Goal: Transaction & Acquisition: Purchase product/service

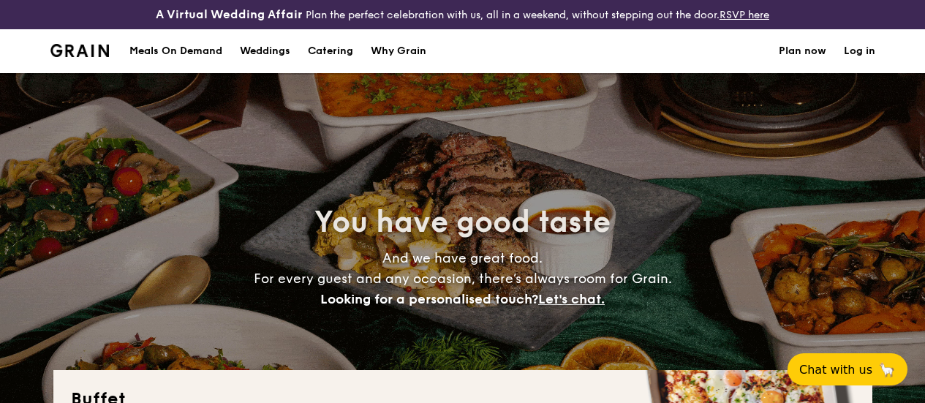
select select
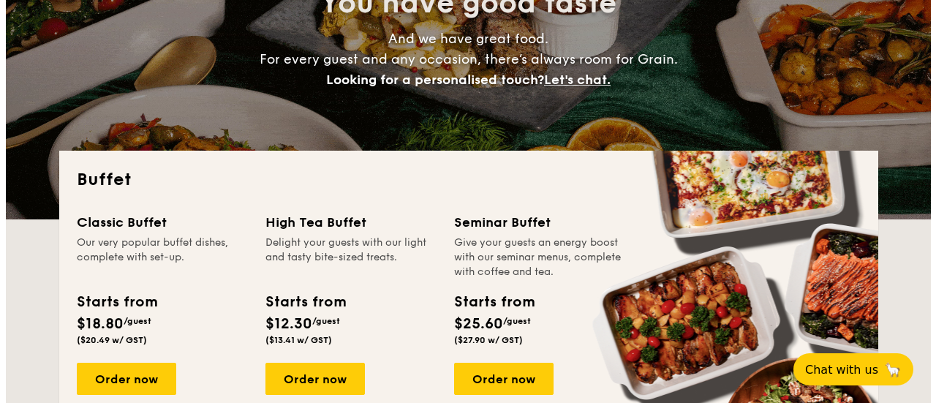
scroll to position [207, 0]
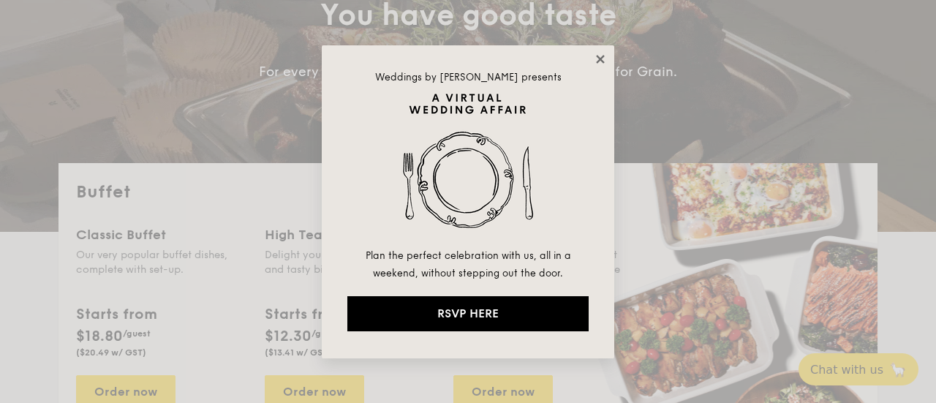
click at [597, 58] on icon at bounding box center [600, 59] width 13 height 13
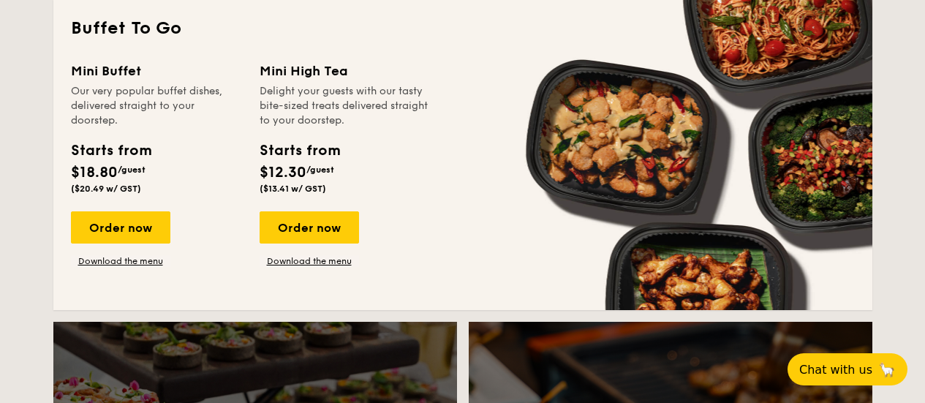
scroll to position [1024, 0]
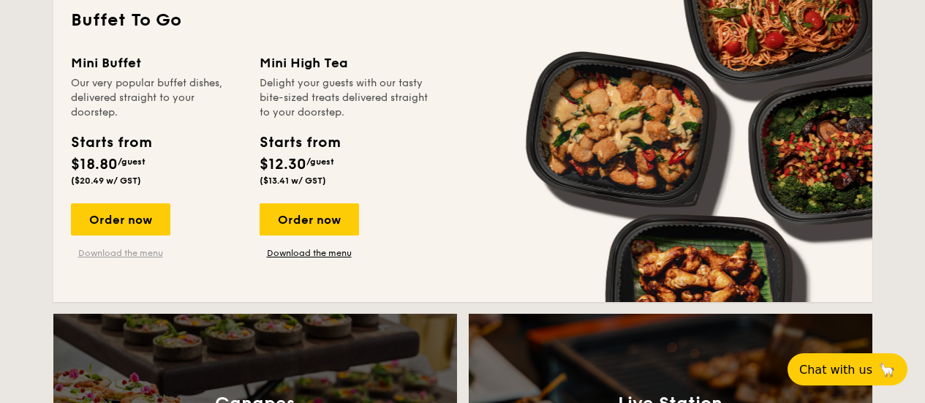
click at [122, 259] on link "Download the menu" at bounding box center [120, 253] width 99 height 12
click at [112, 233] on div "Order now" at bounding box center [120, 219] width 99 height 32
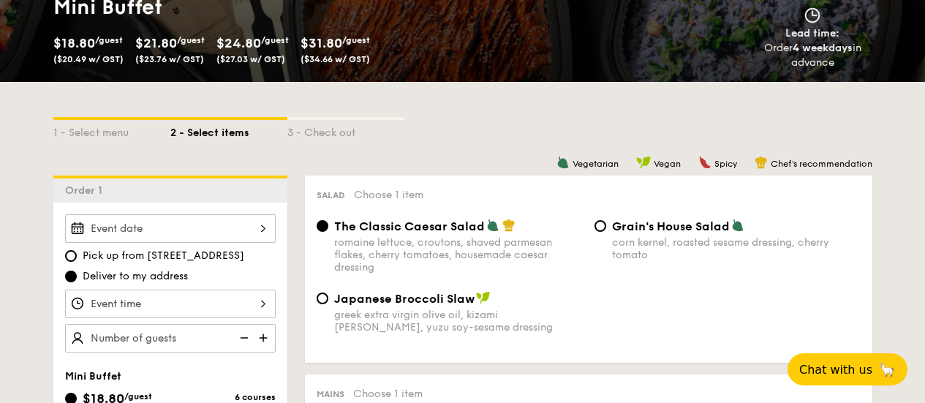
scroll to position [292, 0]
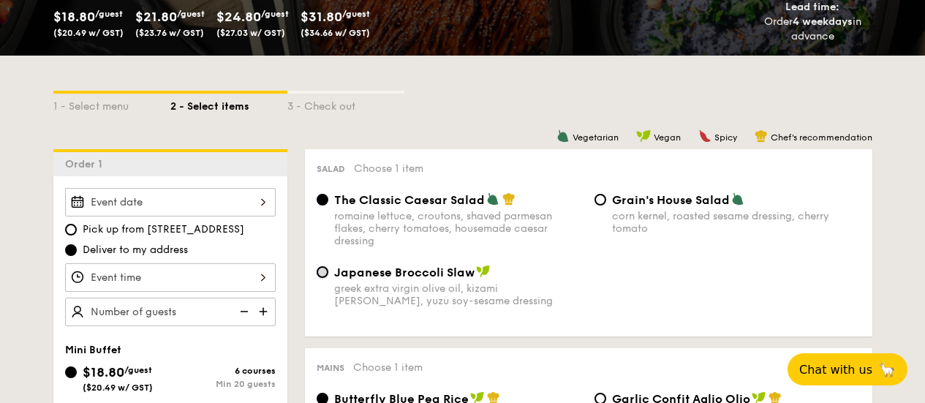
click at [323, 278] on input "Japanese Broccoli Slaw greek extra virgin olive oil, kizami nori, ginger, yuzu …" at bounding box center [323, 272] width 12 height 12
radio input "true"
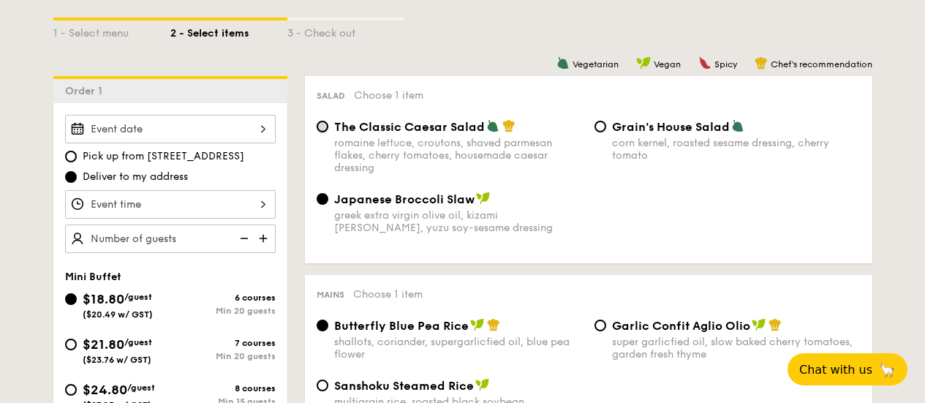
click at [324, 132] on input "The Classic Caesar Salad romaine lettuce, croutons, shaved parmesan flakes, che…" at bounding box center [323, 127] width 12 height 12
radio input "true"
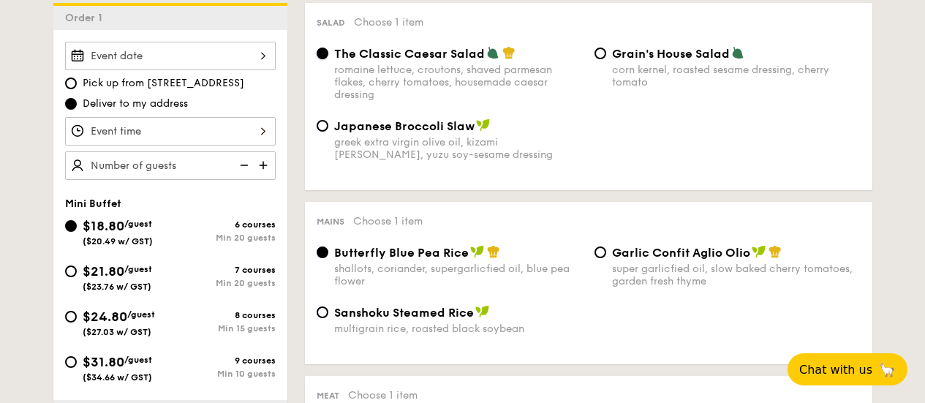
scroll to position [512, 0]
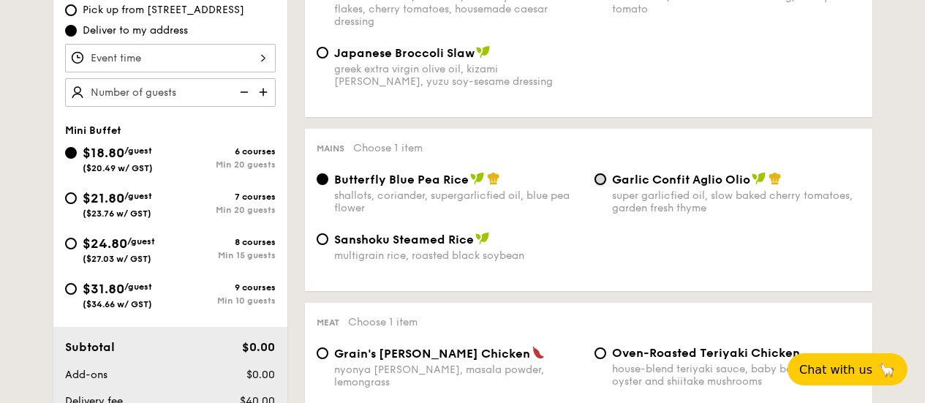
click at [601, 185] on input "Garlic Confit Aglio Olio super garlicfied oil, slow baked cherry tomatoes, gard…" at bounding box center [600, 179] width 12 height 12
radio input "true"
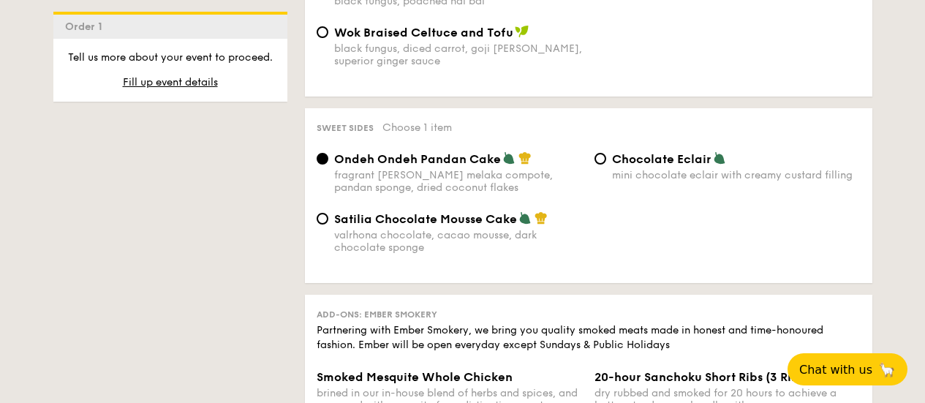
scroll to position [1316, 0]
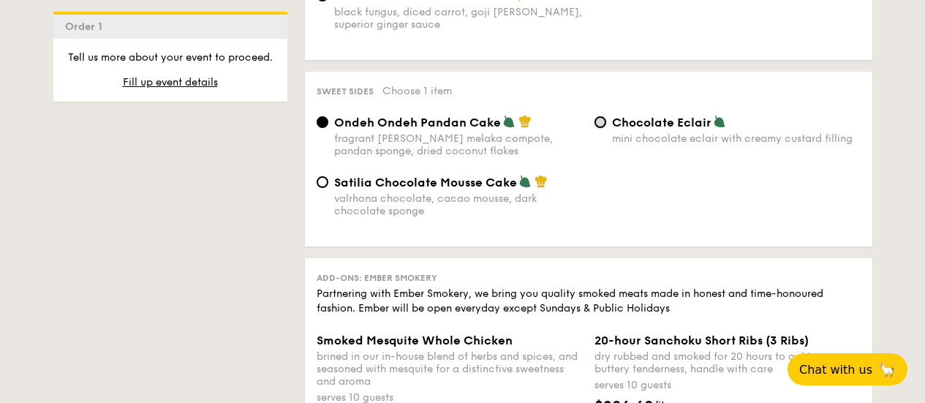
click at [603, 128] on input "Chocolate Eclair mini chocolate eclair with creamy custard filling" at bounding box center [600, 122] width 12 height 12
radio input "true"
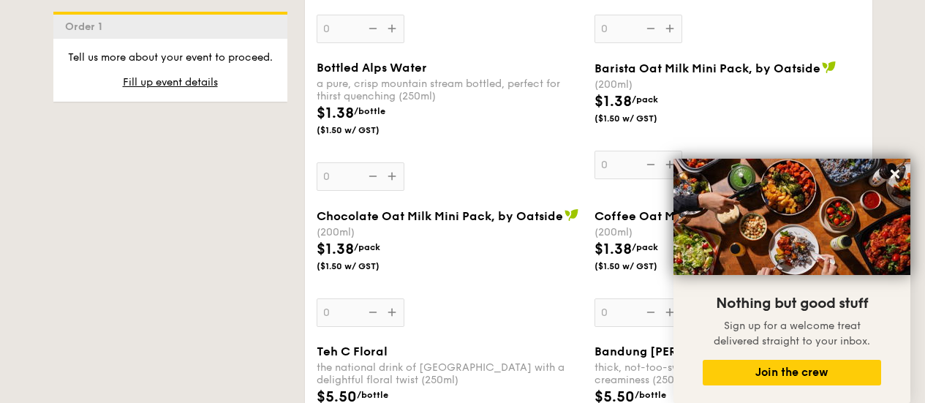
scroll to position [2632, 0]
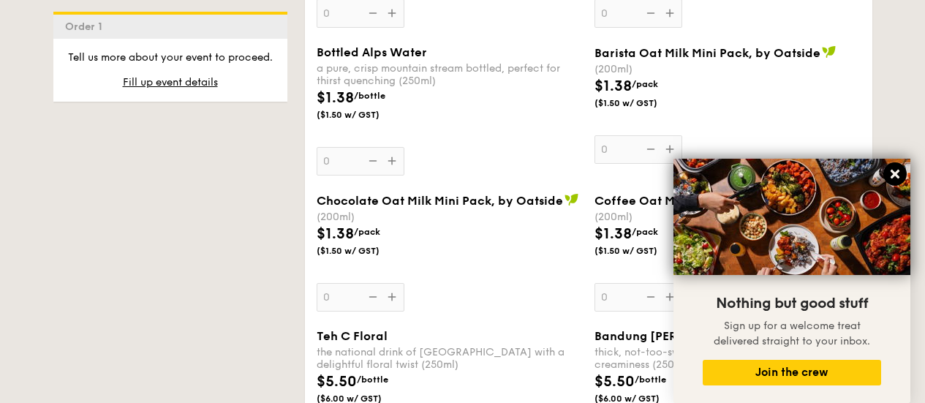
click at [893, 175] on icon at bounding box center [894, 173] width 13 height 13
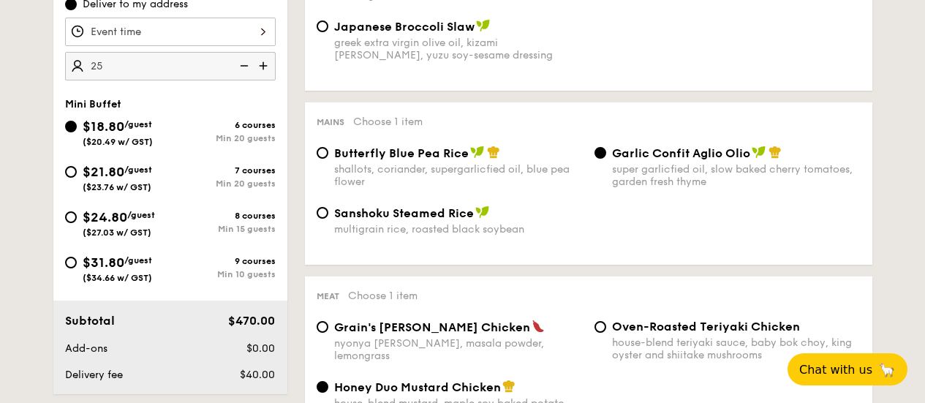
scroll to position [512, 0]
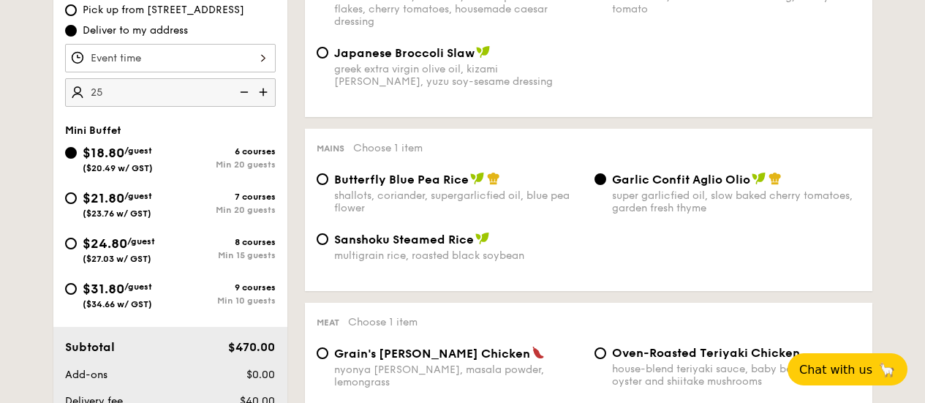
click at [246, 105] on img at bounding box center [243, 92] width 22 height 28
type input "20 guests"
click at [246, 105] on img at bounding box center [243, 92] width 22 height 28
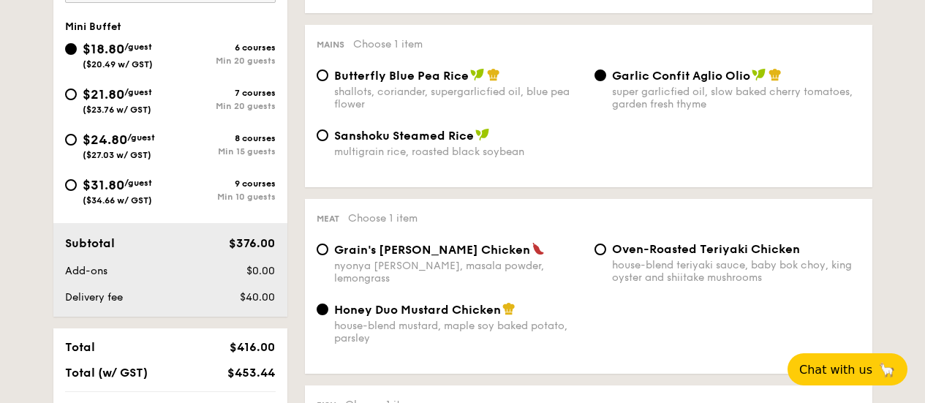
scroll to position [804, 0]
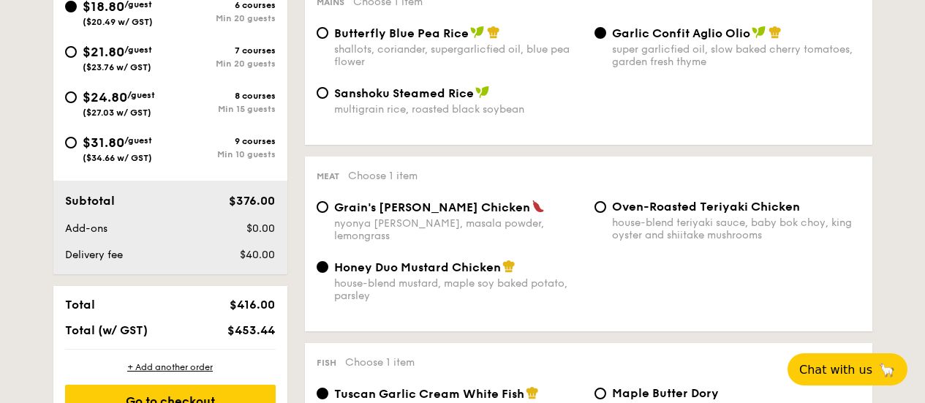
select select
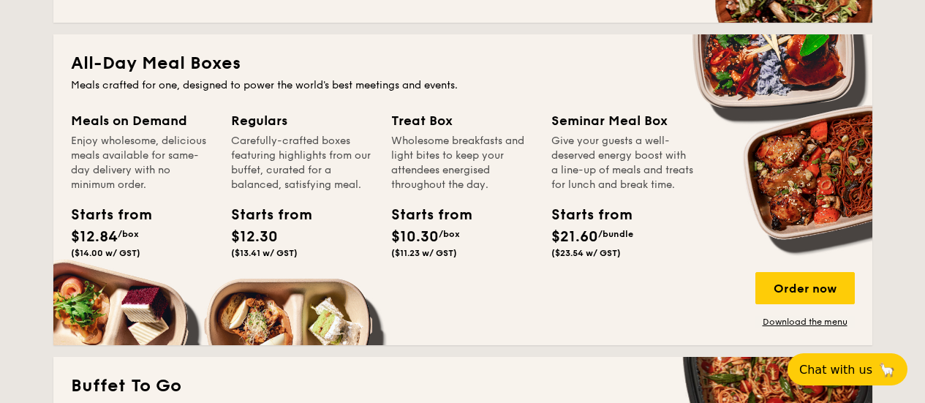
scroll to position [2341, 0]
